Goal: Browse casually

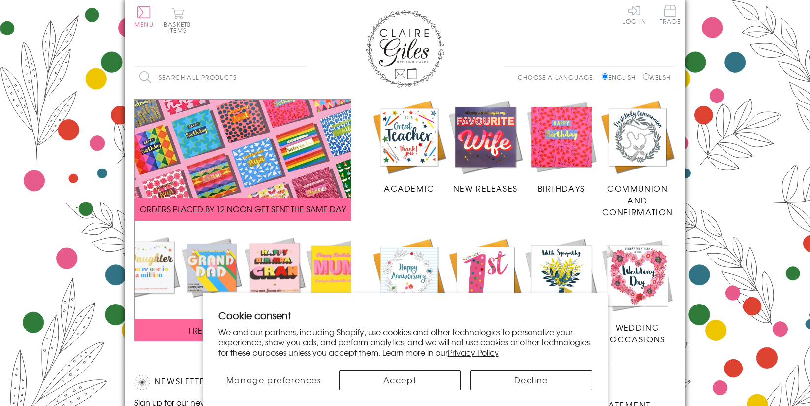
scroll to position [210, 0]
